Goal: Check status: Check status

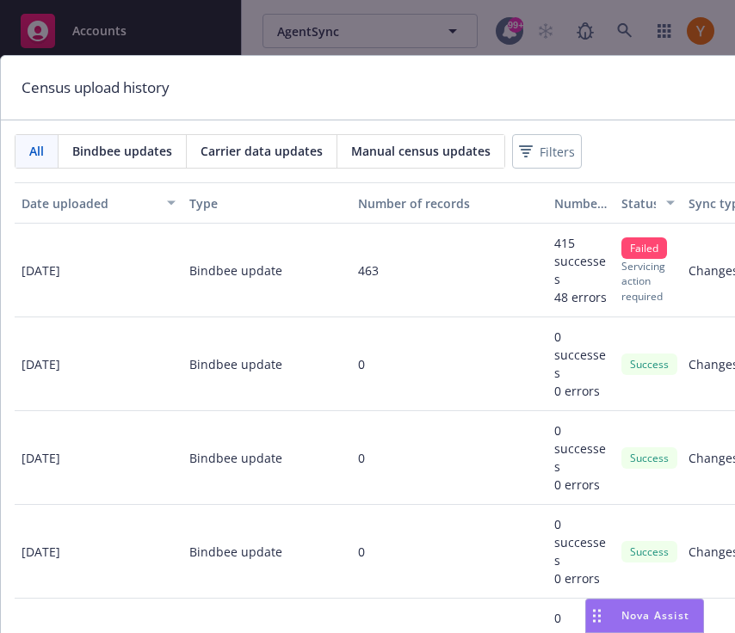
scroll to position [0, 298]
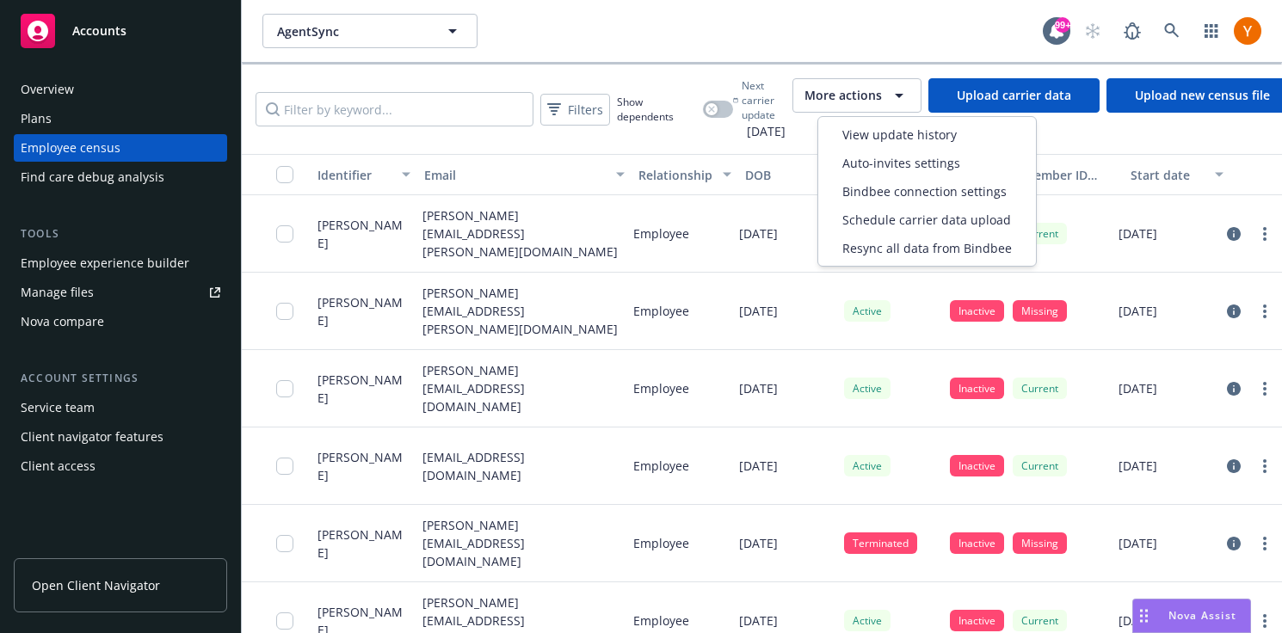
click at [734, 97] on span "More actions" at bounding box center [842, 95] width 77 height 17
click at [734, 119] on div "View update history Auto-invites settings Bindbee connection settings Schedule …" at bounding box center [926, 191] width 219 height 151
click at [734, 128] on span "View update history" at bounding box center [899, 135] width 114 height 18
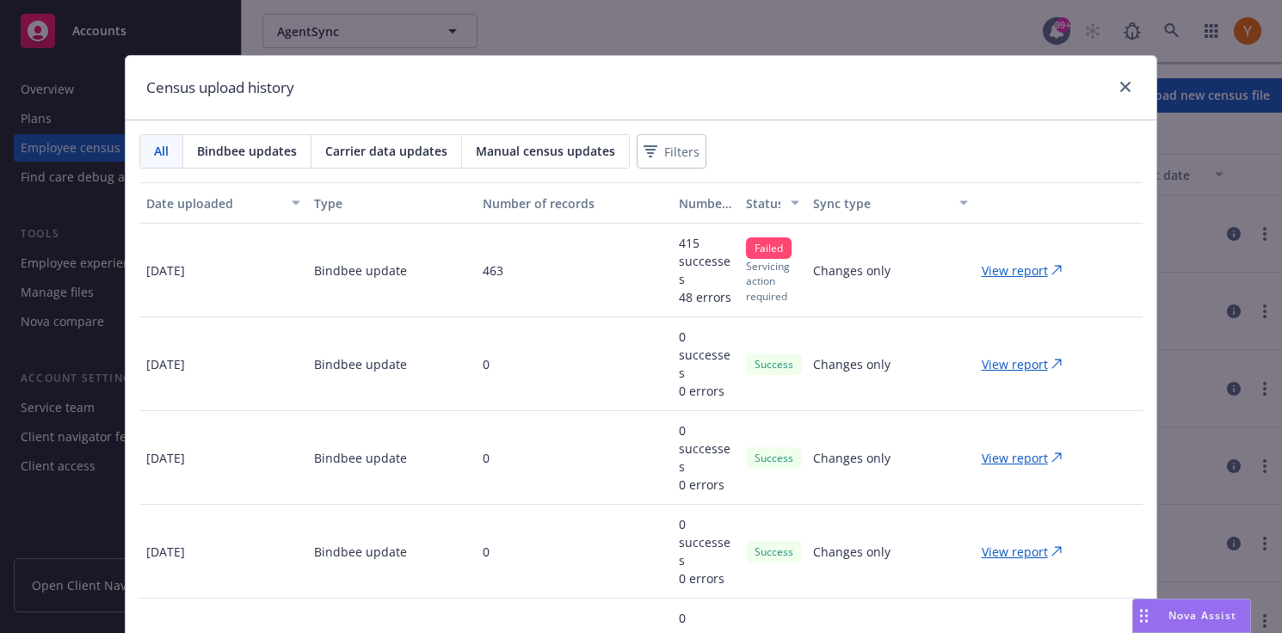
click at [734, 361] on p "View report" at bounding box center [1014, 364] width 66 height 18
click at [734, 264] on p "View report" at bounding box center [1014, 270] width 66 height 18
